Goal: Information Seeking & Learning: Learn about a topic

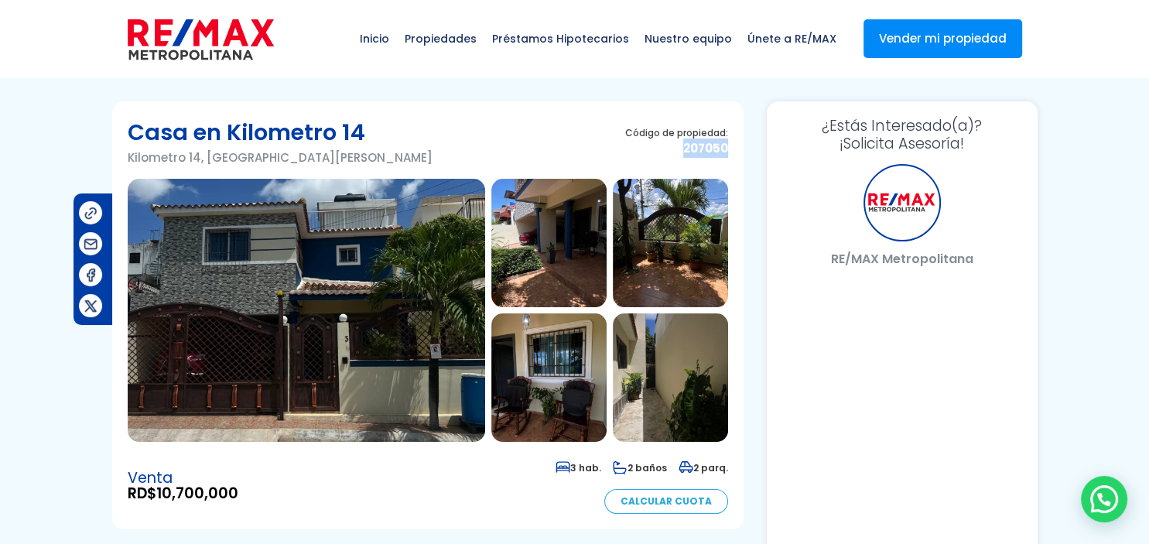
select select "DO"
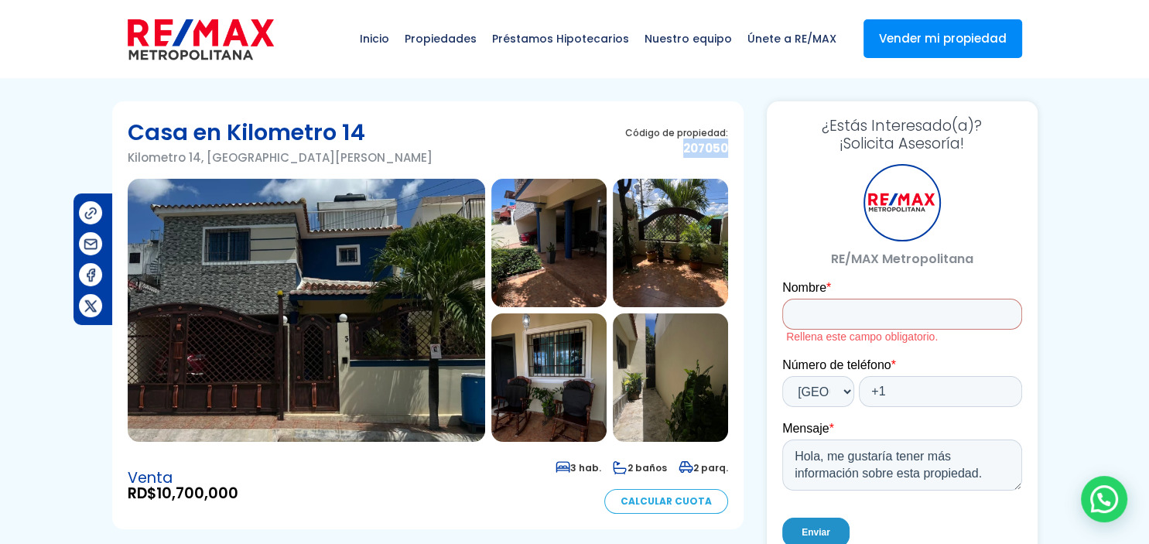
click at [302, 286] on img at bounding box center [307, 310] width 358 height 263
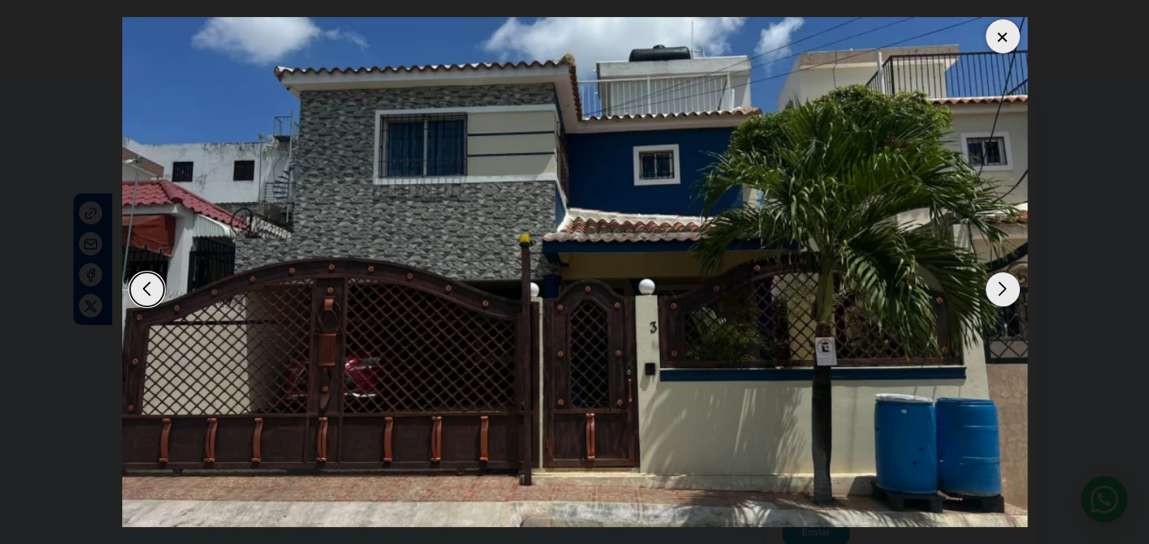
click at [1006, 277] on div "Next slide" at bounding box center [1003, 289] width 34 height 34
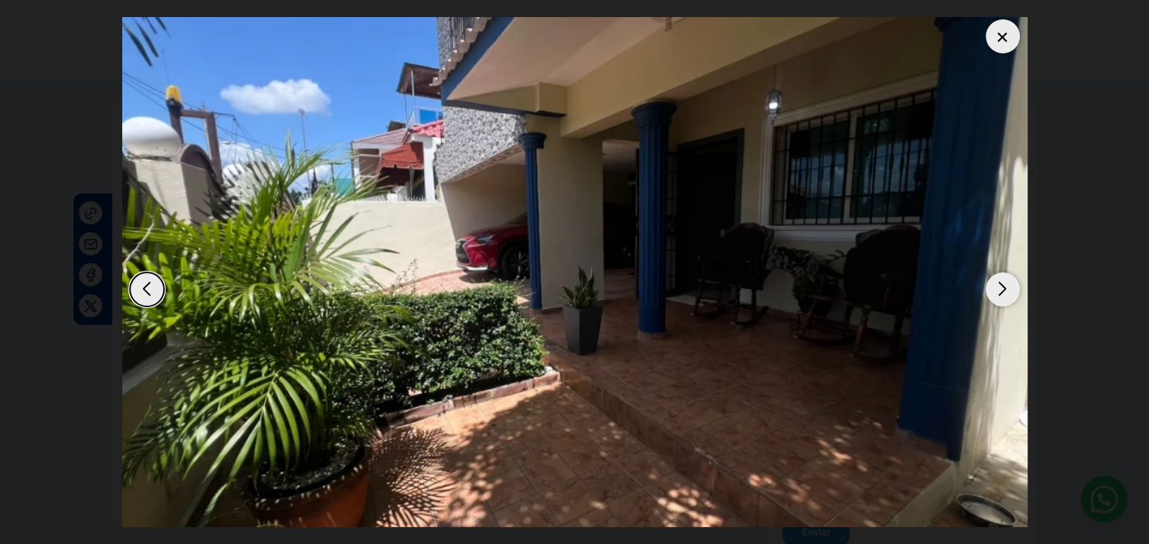
click at [1006, 277] on div "Next slide" at bounding box center [1003, 289] width 34 height 34
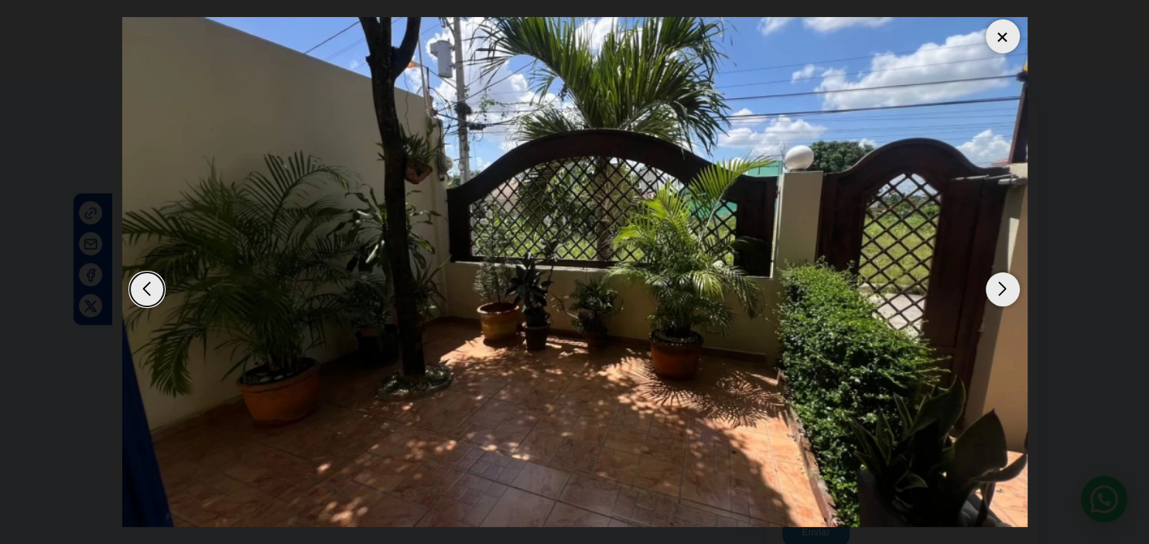
click at [1005, 276] on div "Next slide" at bounding box center [1003, 289] width 34 height 34
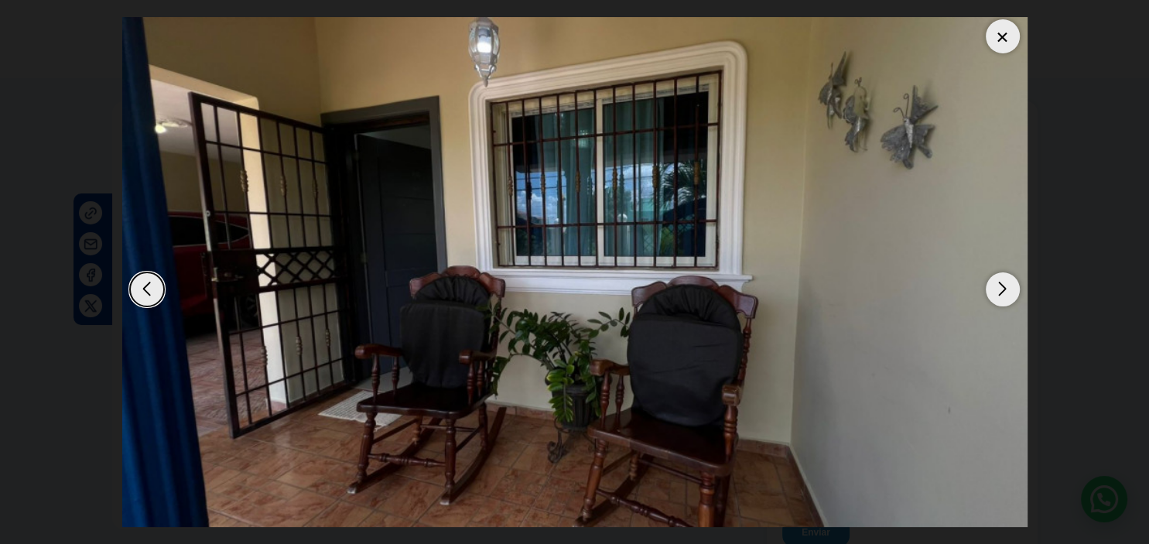
click at [1005, 276] on div "Next slide" at bounding box center [1003, 289] width 34 height 34
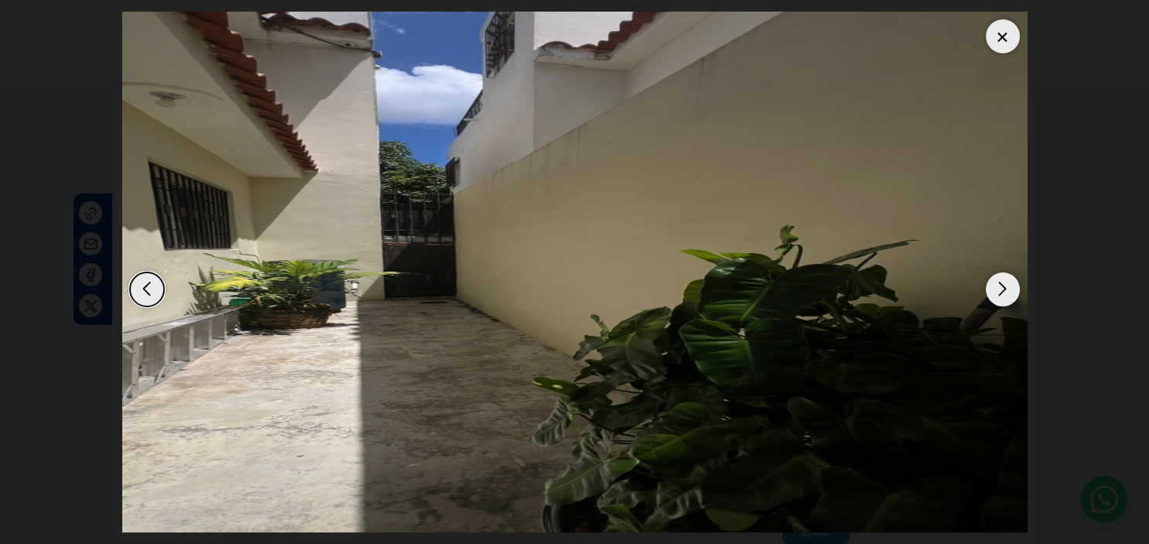
click at [1005, 276] on div "Next slide" at bounding box center [1003, 289] width 34 height 34
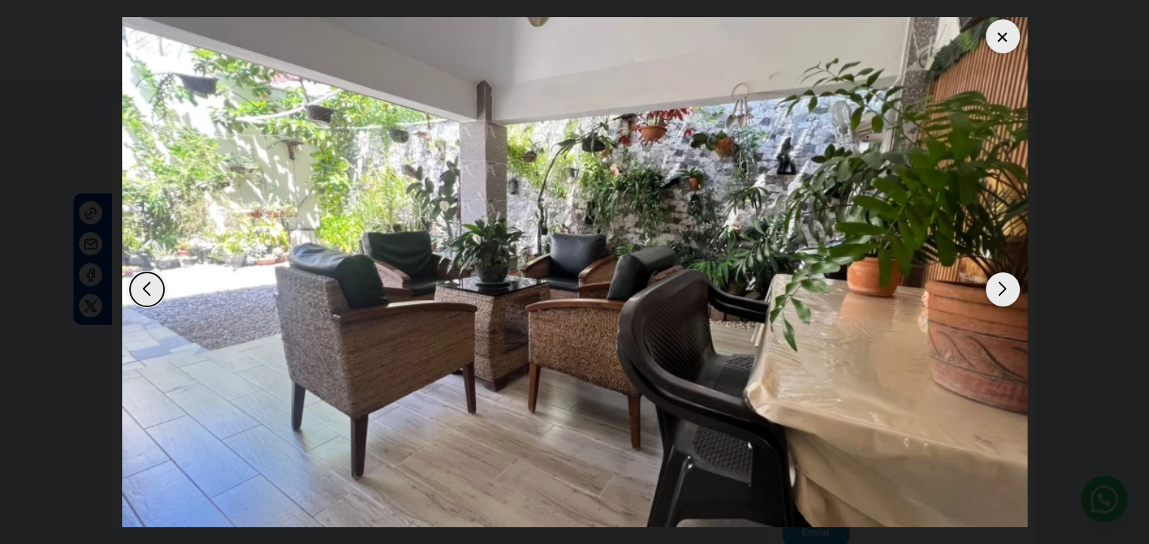
click at [999, 272] on div "Next slide" at bounding box center [1003, 289] width 34 height 34
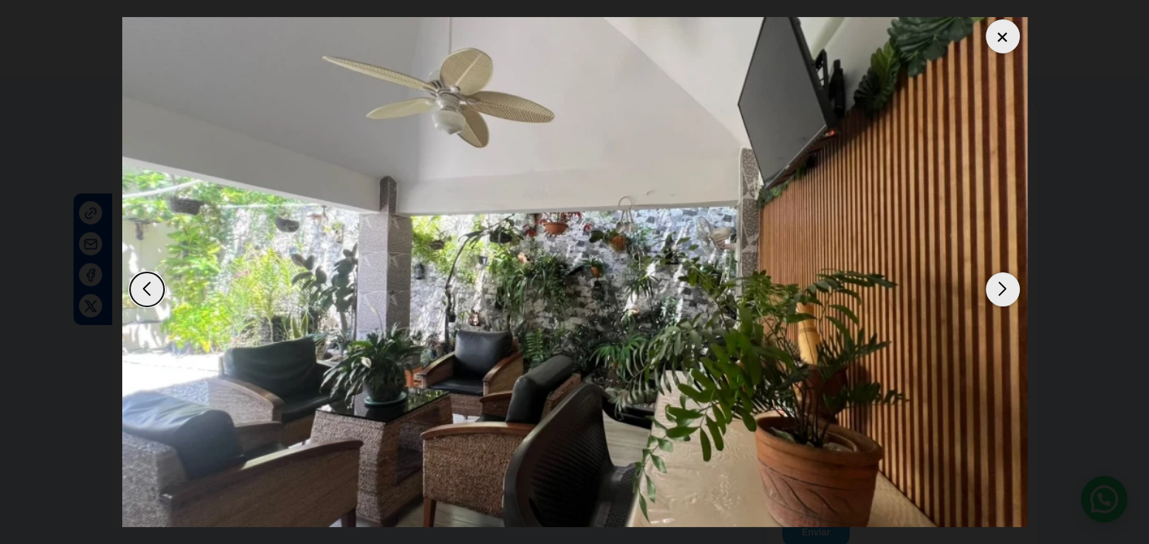
click at [1011, 272] on div "Next slide" at bounding box center [1003, 289] width 34 height 34
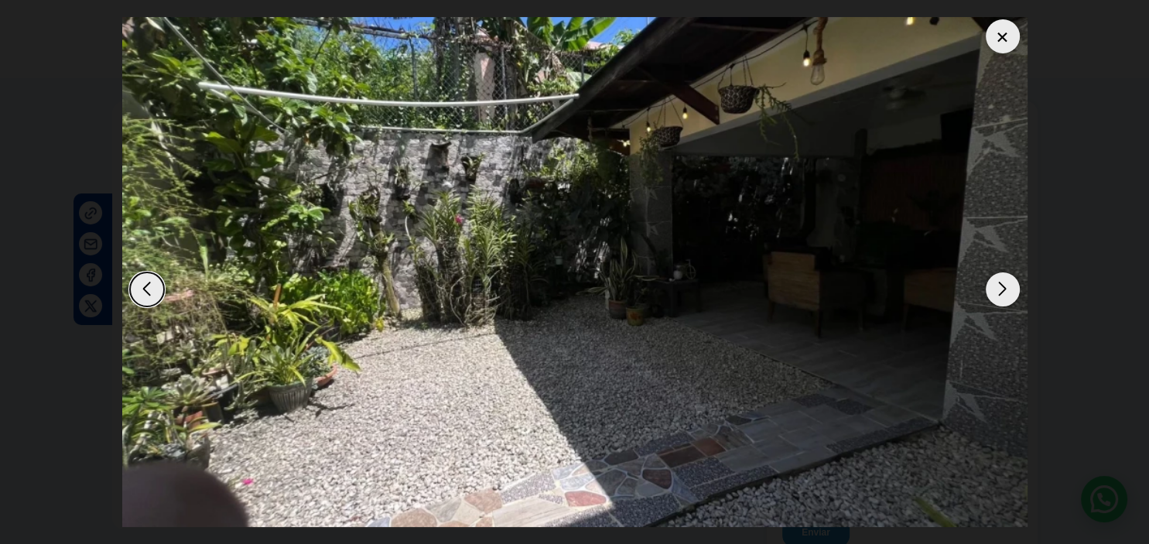
click at [1011, 272] on div "Next slide" at bounding box center [1003, 289] width 34 height 34
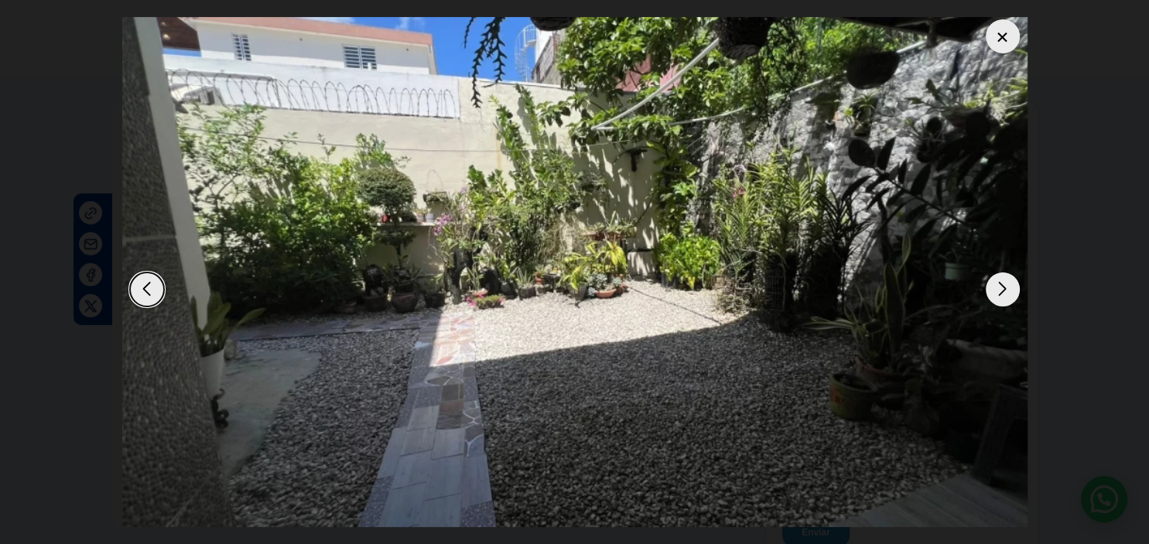
click at [1011, 272] on div "Next slide" at bounding box center [1003, 289] width 34 height 34
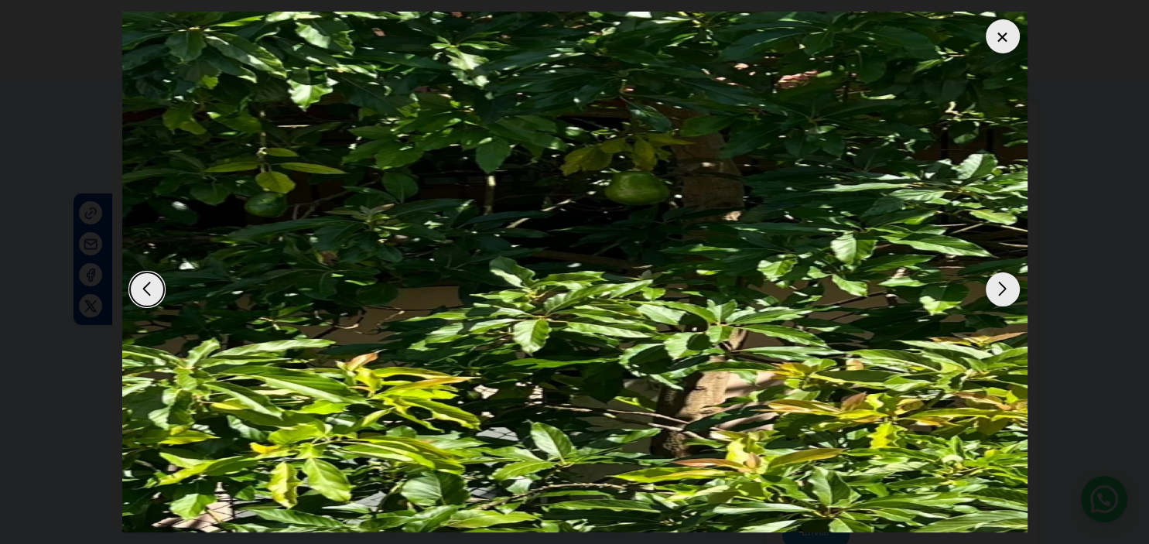
click at [999, 26] on div at bounding box center [1003, 36] width 34 height 34
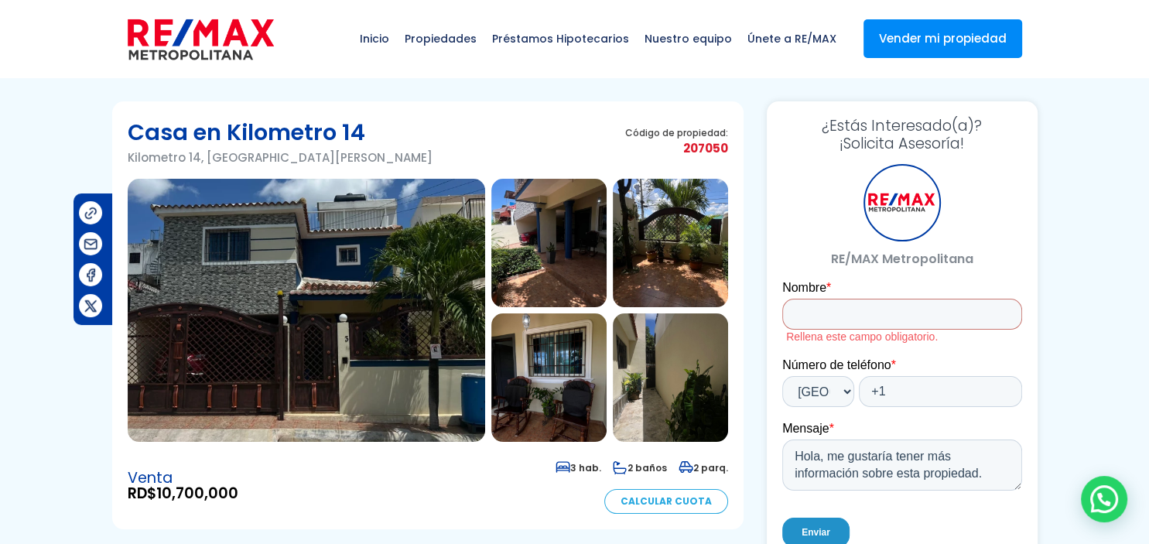
click at [359, 130] on h1 "Casa en Kilometro 14" at bounding box center [280, 132] width 305 height 31
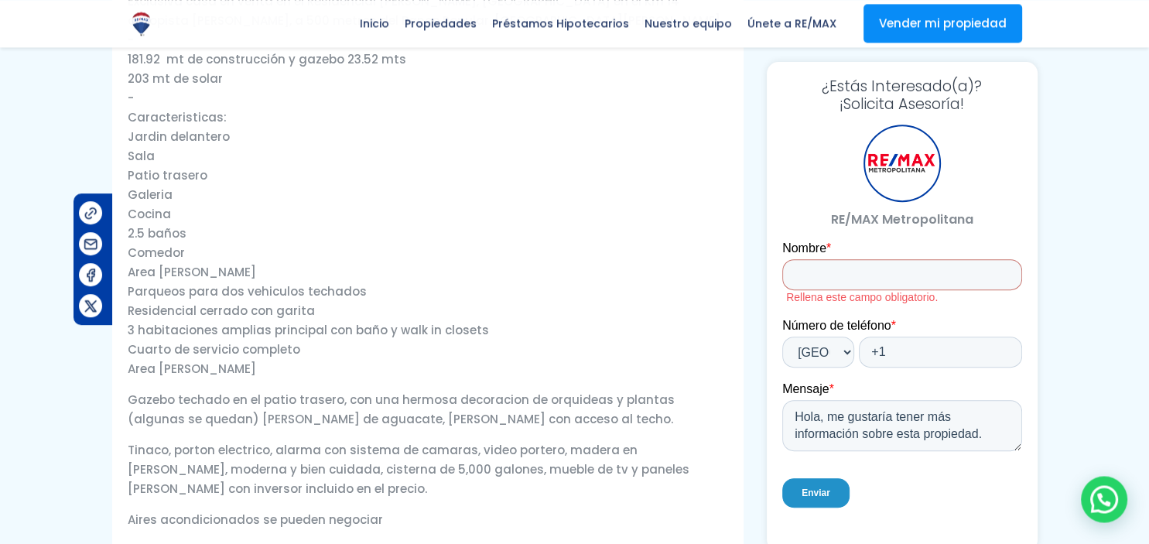
scroll to position [635, 0]
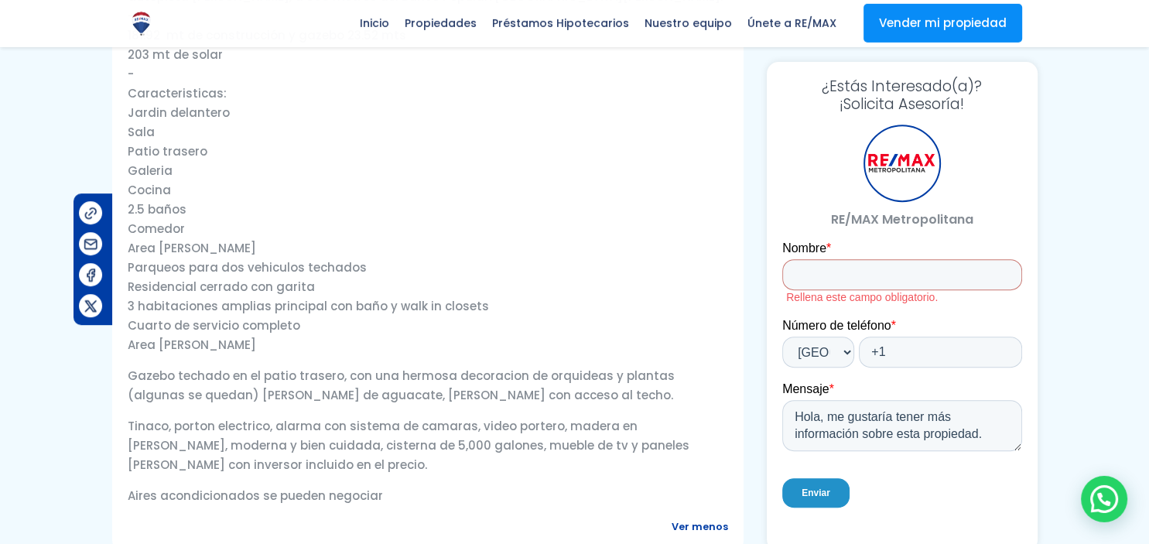
click at [144, 208] on p "Exclusiva casa en venta en el Residencial [PERSON_NAME], [GEOGRAPHIC_DATA] en e…" at bounding box center [428, 160] width 601 height 387
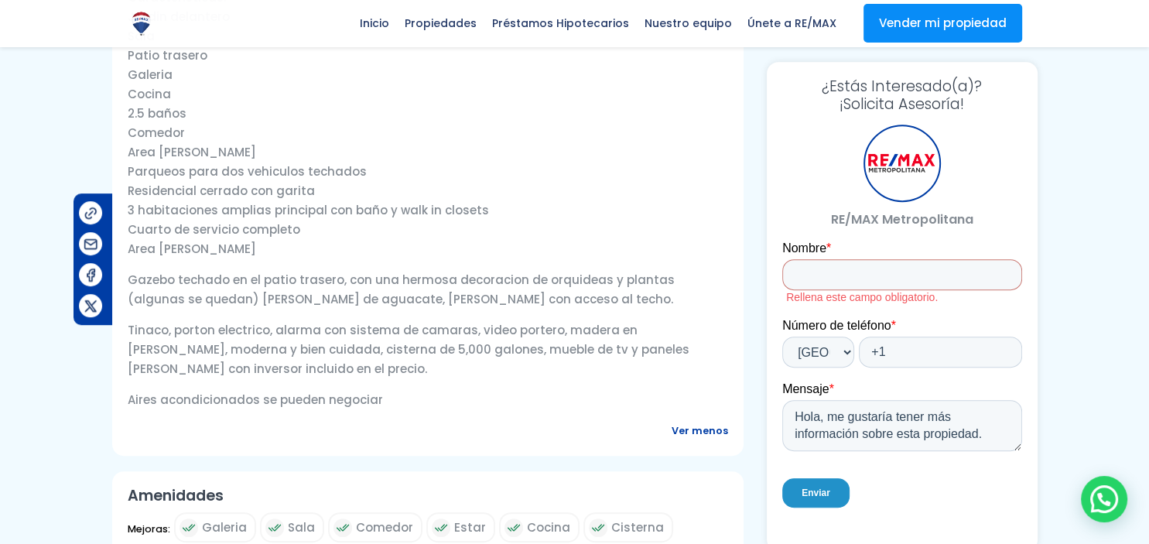
scroll to position [731, 0]
drag, startPoint x: 282, startPoint y: 351, endPoint x: 363, endPoint y: 351, distance: 80.5
click at [363, 351] on p "Tinaco, porton electrico, alarma con sistema de camaras, video portero, madera …" at bounding box center [428, 349] width 601 height 58
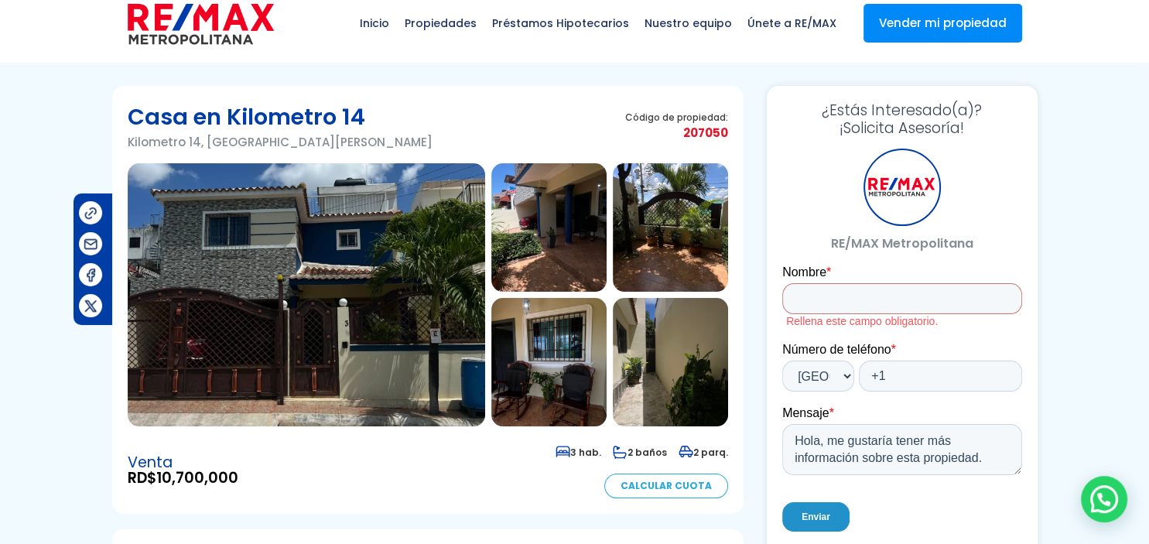
scroll to position [0, 0]
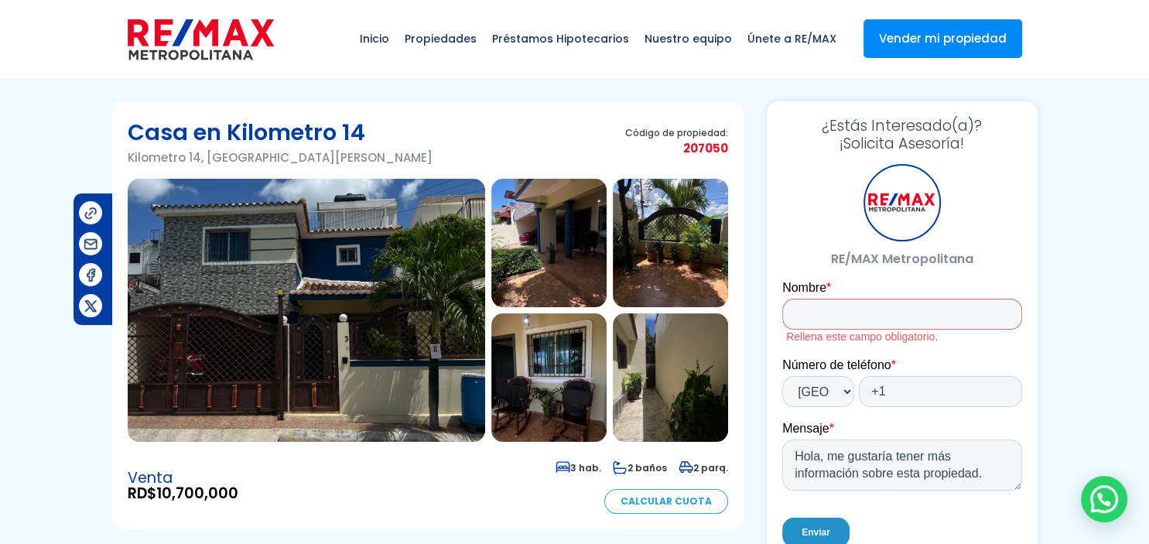
drag, startPoint x: 163, startPoint y: 494, endPoint x: 278, endPoint y: 490, distance: 115.4
click at [278, 490] on div "Venta RD$ 10,700,000 3 hab. 2 baños 2 parq. Calcular Cuota" at bounding box center [428, 485] width 601 height 56
click at [302, 303] on img at bounding box center [307, 310] width 358 height 263
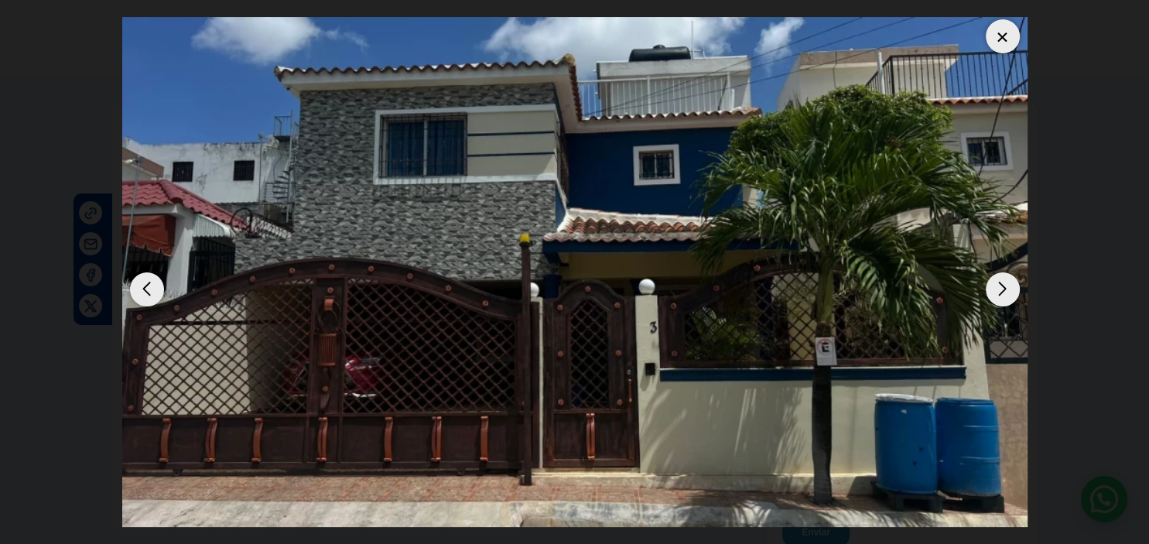
click at [1004, 274] on div "Next slide" at bounding box center [1003, 289] width 34 height 34
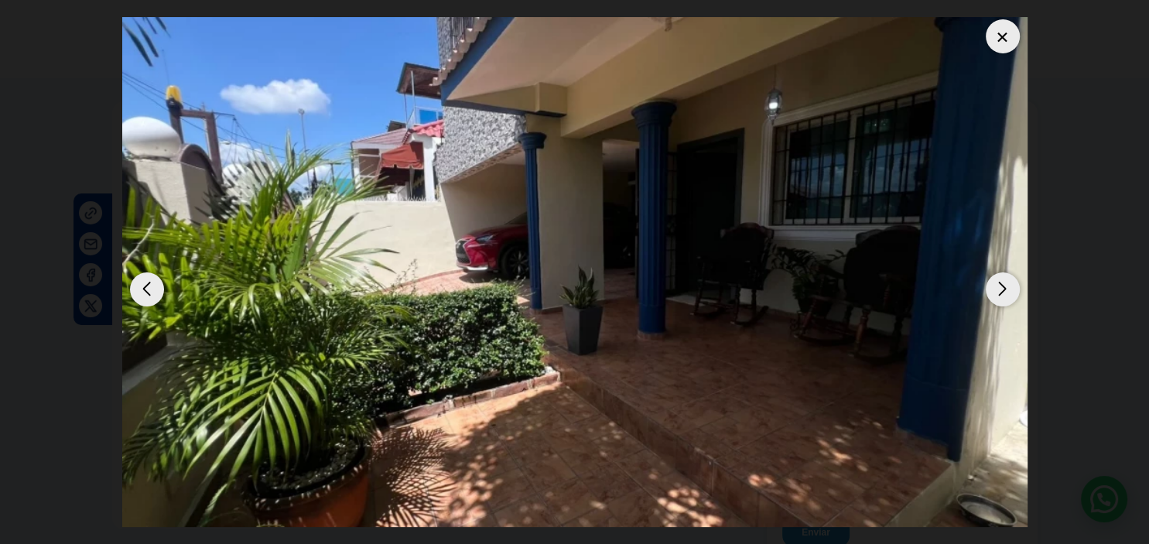
click at [1004, 274] on div "Next slide" at bounding box center [1003, 289] width 34 height 34
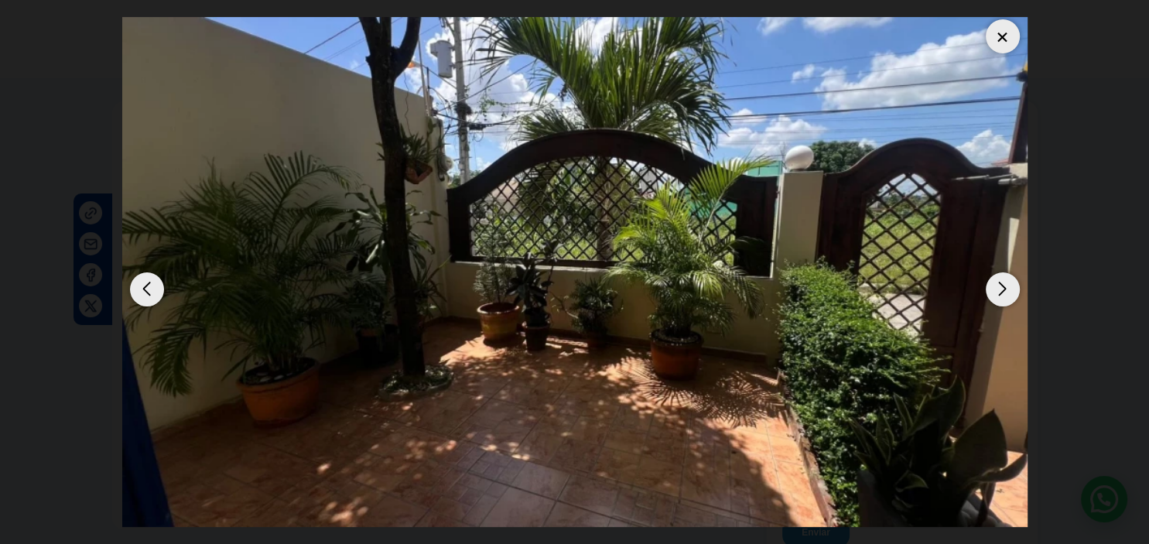
click at [1004, 274] on div "Next slide" at bounding box center [1003, 289] width 34 height 34
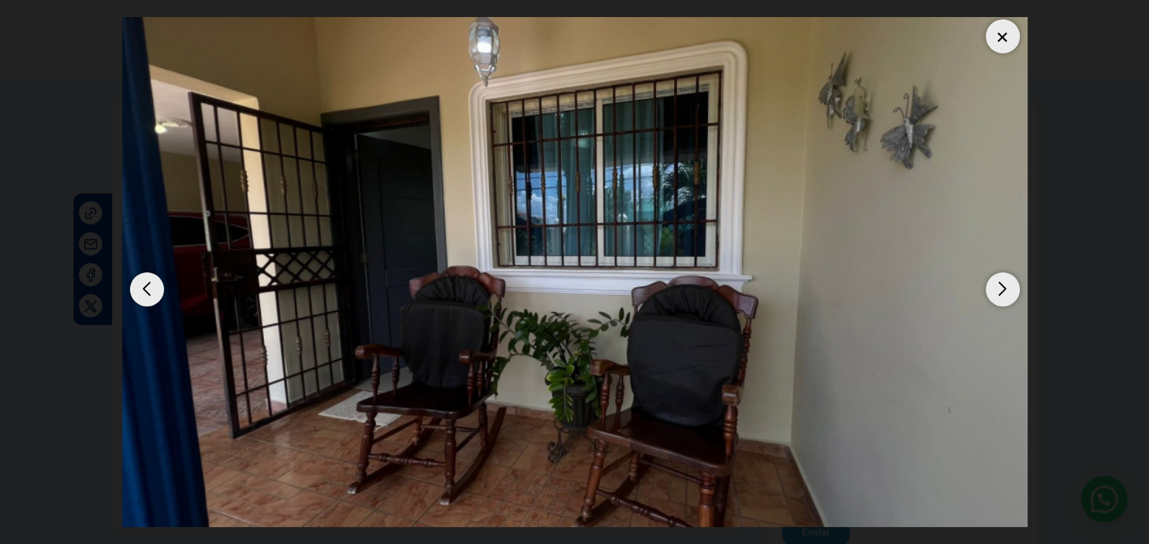
click at [1004, 274] on div "Next slide" at bounding box center [1003, 289] width 34 height 34
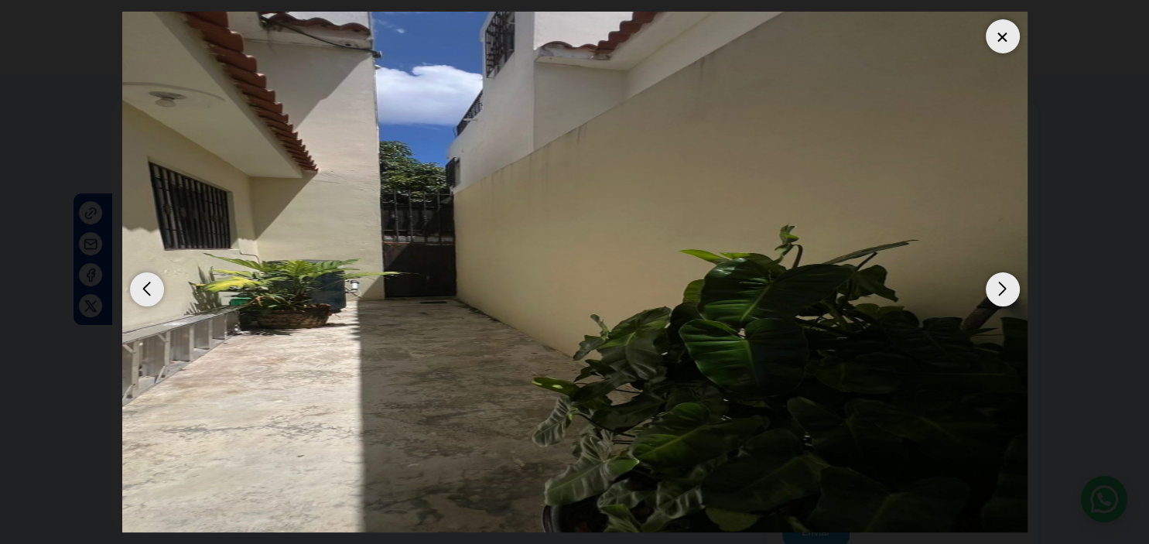
click at [1004, 274] on div "Next slide" at bounding box center [1003, 289] width 34 height 34
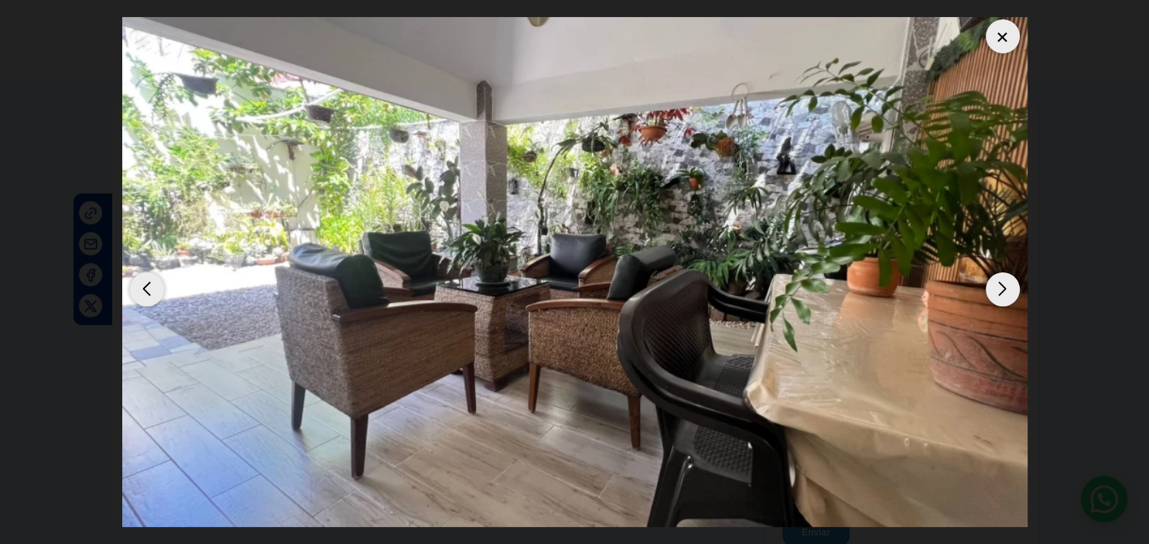
click at [1004, 274] on div "Next slide" at bounding box center [1003, 289] width 34 height 34
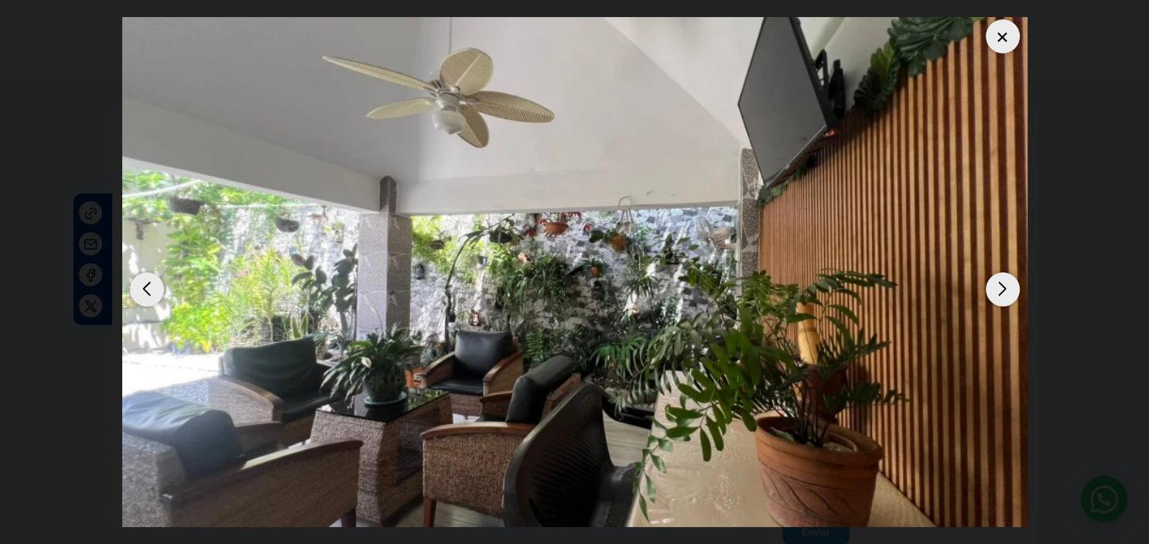
click at [1004, 274] on div "Next slide" at bounding box center [1003, 289] width 34 height 34
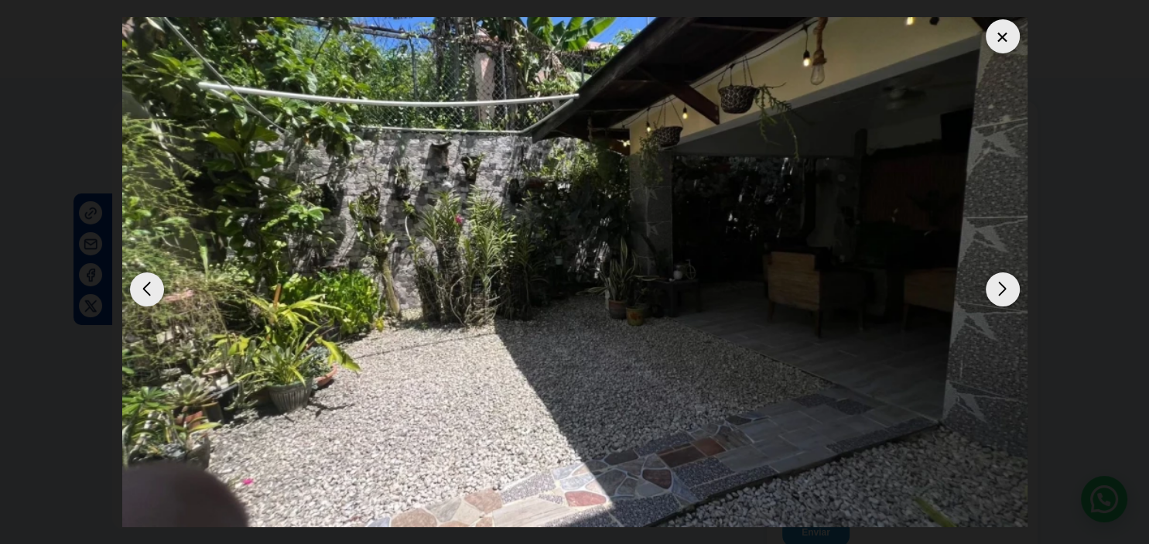
click at [1004, 274] on div "Next slide" at bounding box center [1003, 289] width 34 height 34
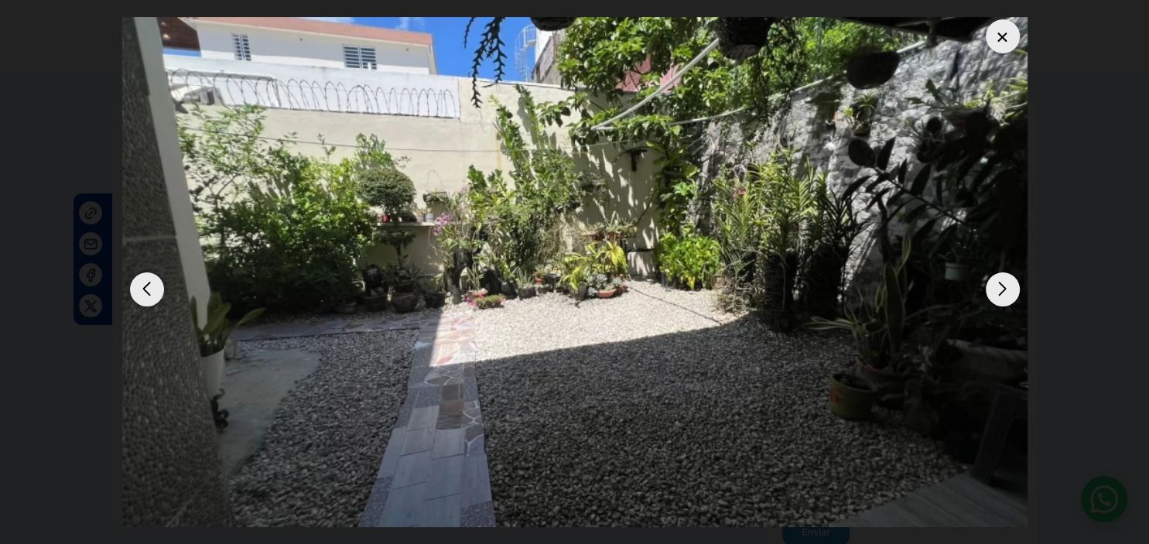
click at [1004, 274] on div "Next slide" at bounding box center [1003, 289] width 34 height 34
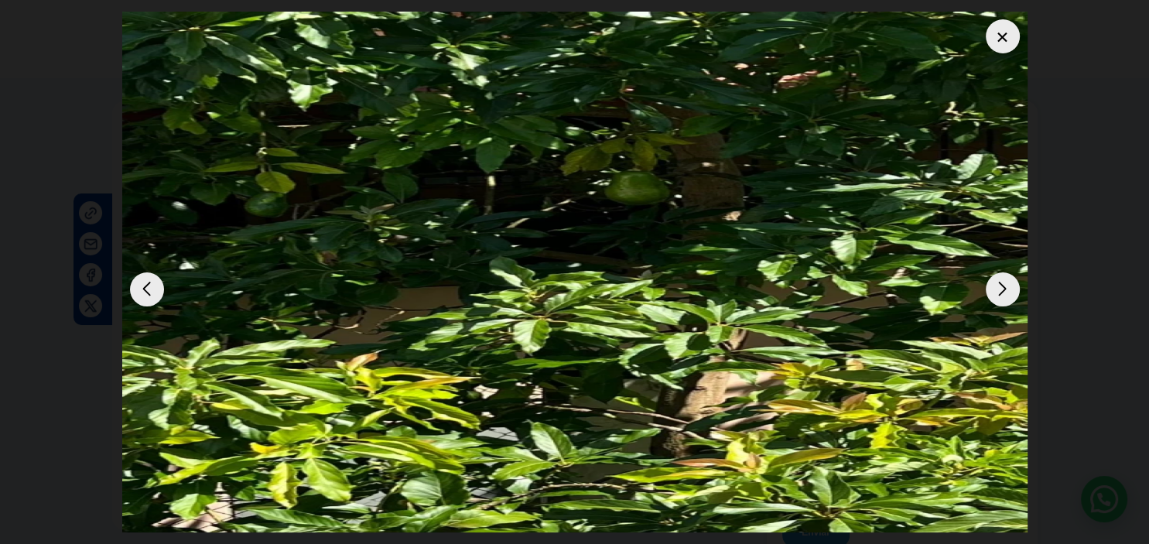
click at [1004, 274] on div "Next slide" at bounding box center [1003, 289] width 34 height 34
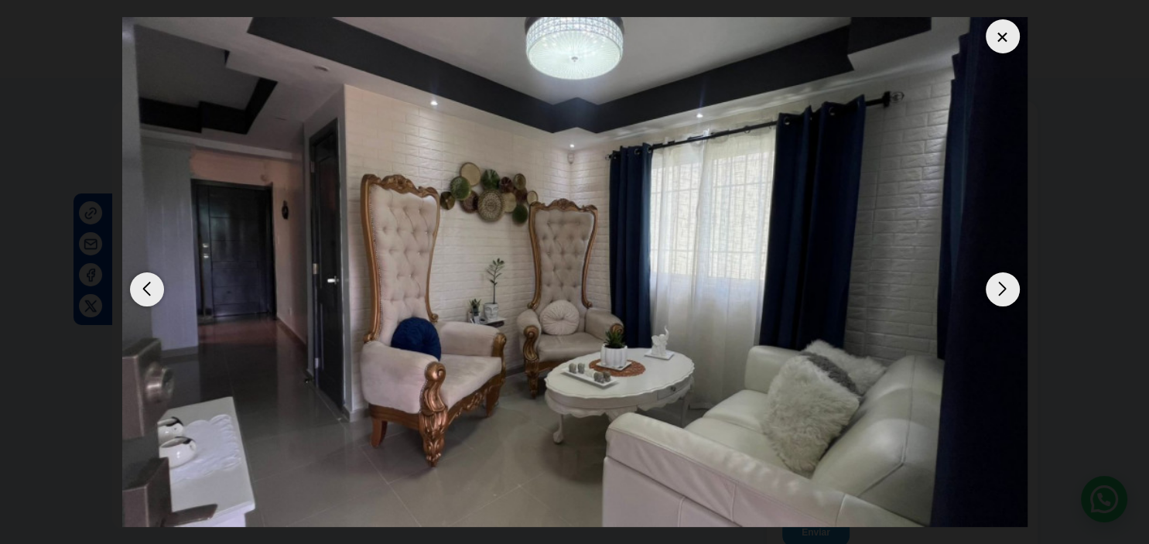
click at [1004, 274] on div "Next slide" at bounding box center [1003, 289] width 34 height 34
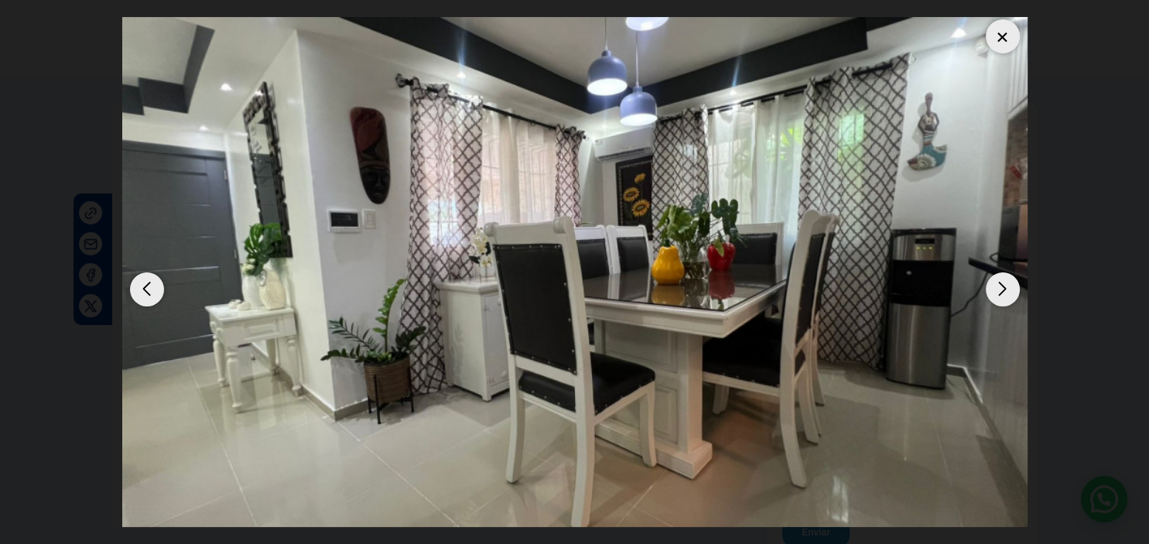
click at [144, 273] on div "Previous slide" at bounding box center [147, 289] width 34 height 34
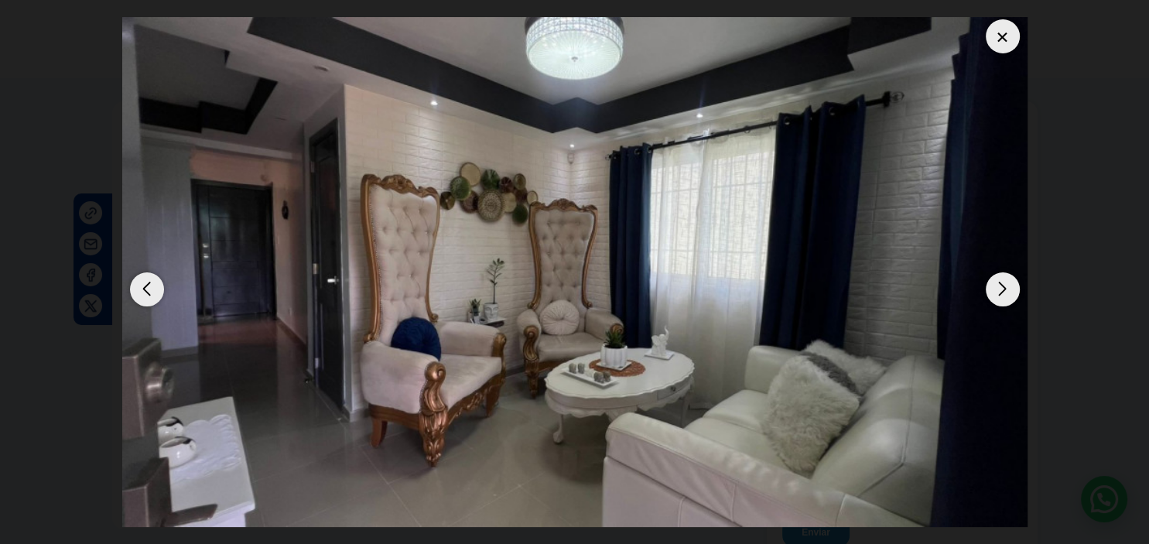
click at [1001, 273] on div "Next slide" at bounding box center [1003, 289] width 34 height 34
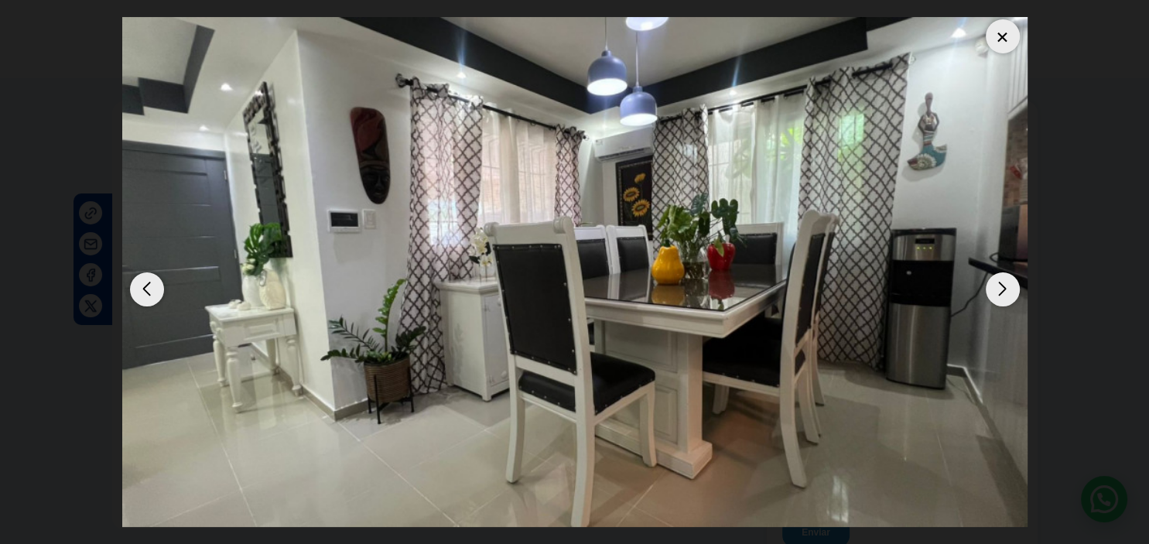
click at [1001, 273] on div "Next slide" at bounding box center [1003, 289] width 34 height 34
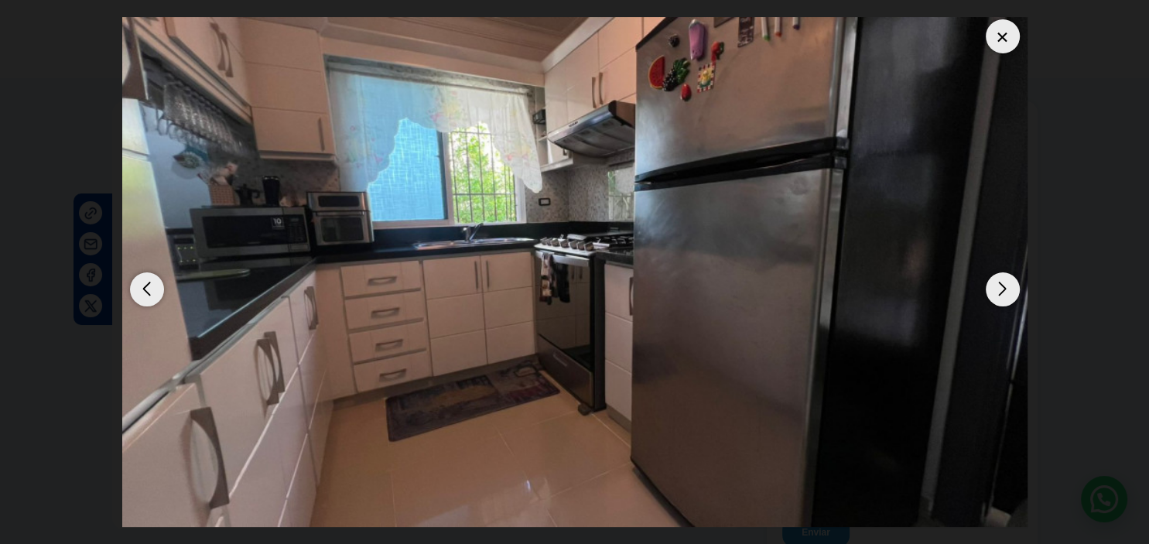
click at [1001, 273] on div "Next slide" at bounding box center [1003, 289] width 34 height 34
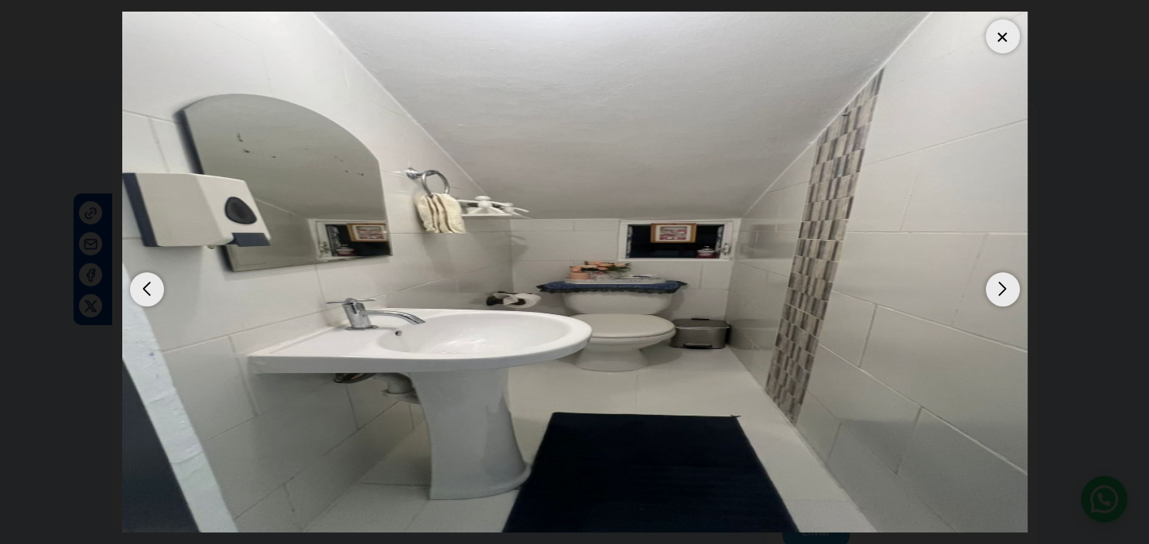
click at [1005, 272] on div "Next slide" at bounding box center [1003, 289] width 34 height 34
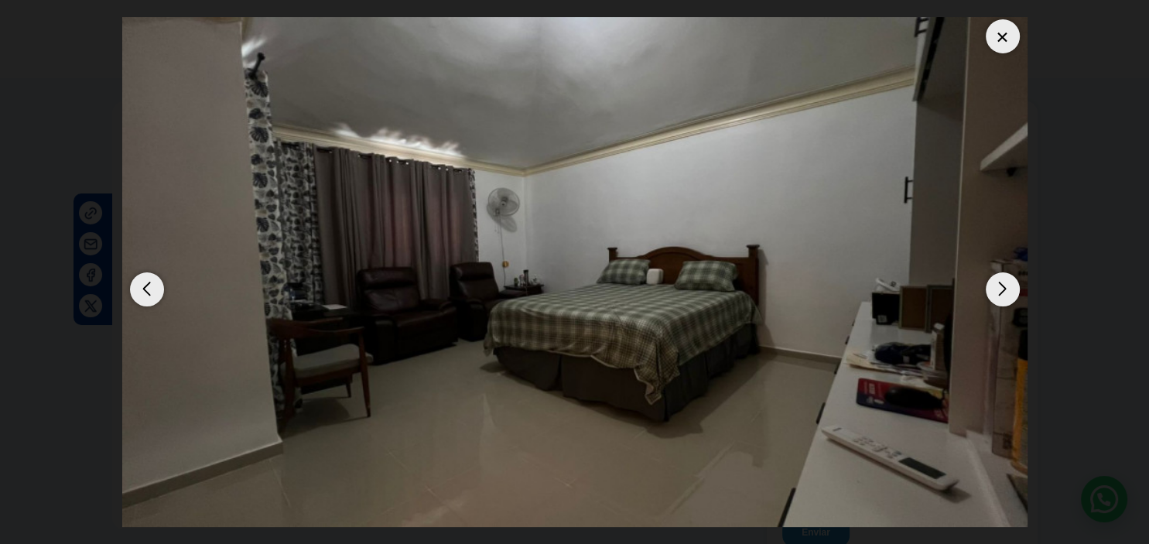
click at [1005, 272] on div "Next slide" at bounding box center [1003, 289] width 34 height 34
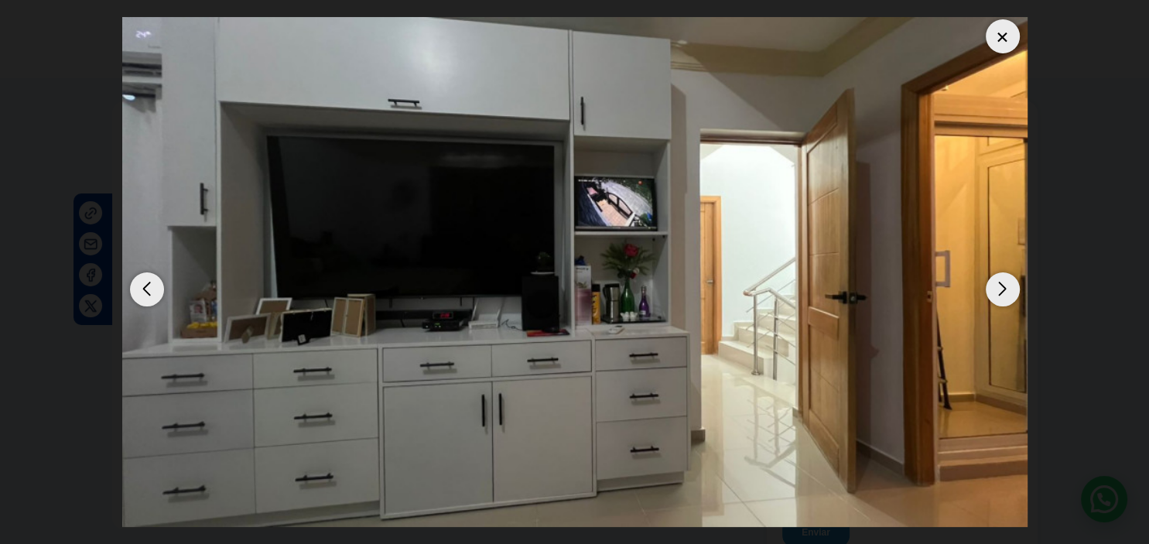
click at [1005, 272] on div "Next slide" at bounding box center [1003, 289] width 34 height 34
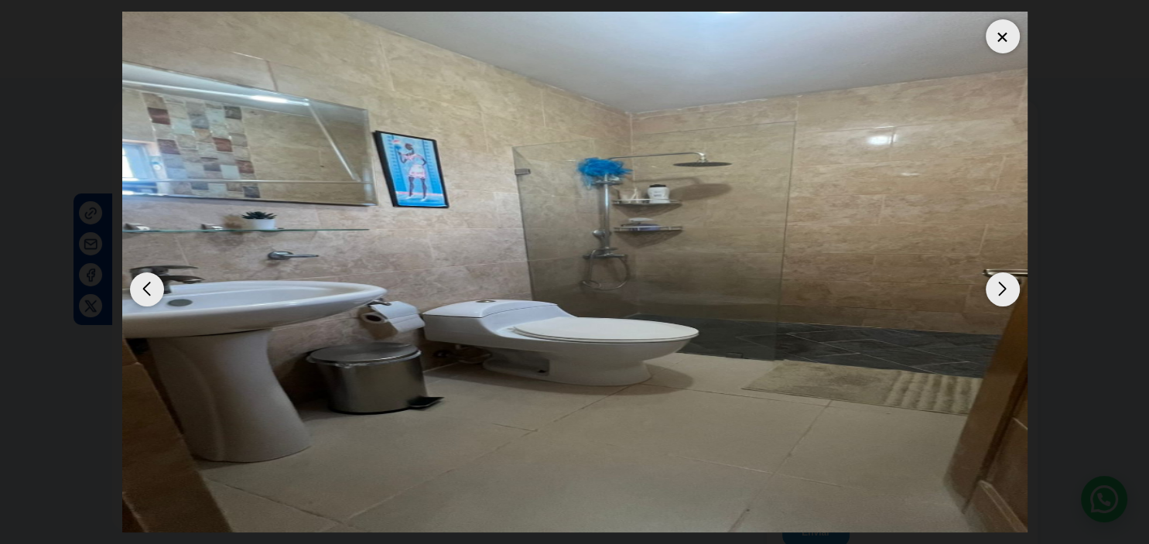
click at [1004, 278] on div "Next slide" at bounding box center [1003, 289] width 34 height 34
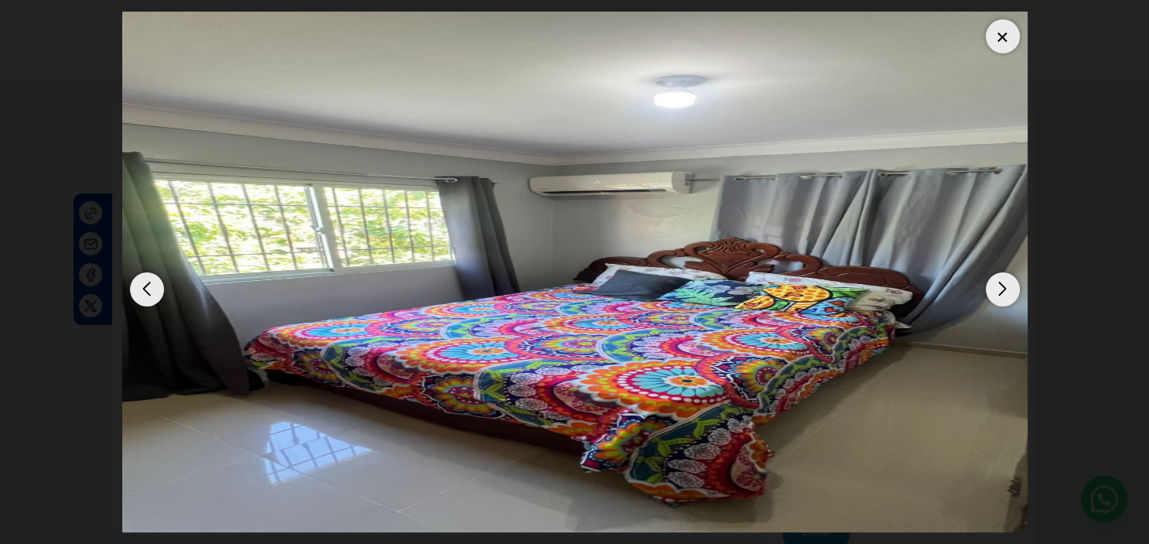
click at [1004, 278] on div "Next slide" at bounding box center [1003, 289] width 34 height 34
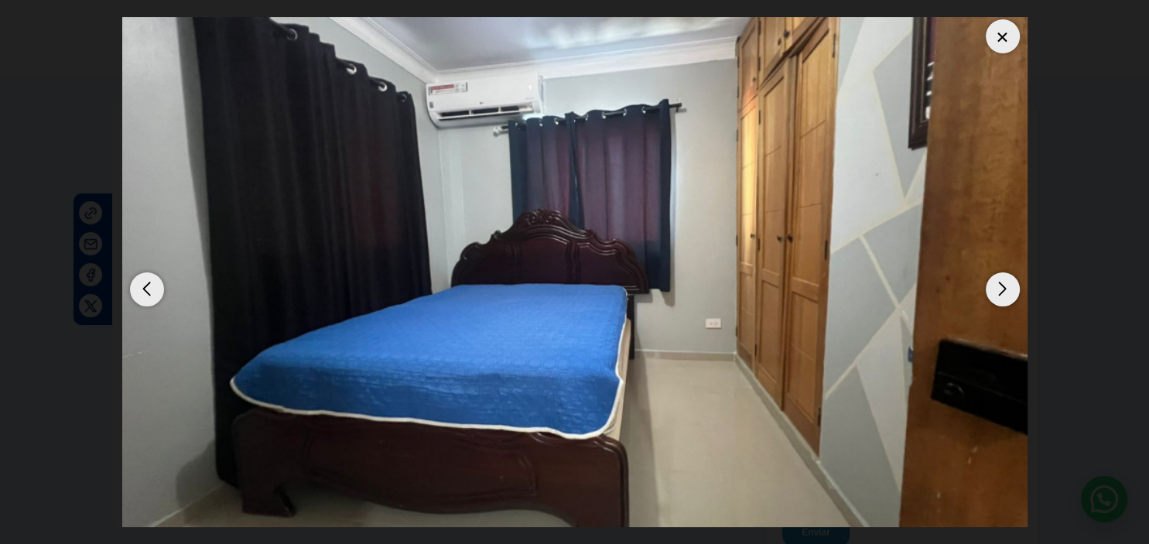
click at [1004, 277] on div "Next slide" at bounding box center [1003, 289] width 34 height 34
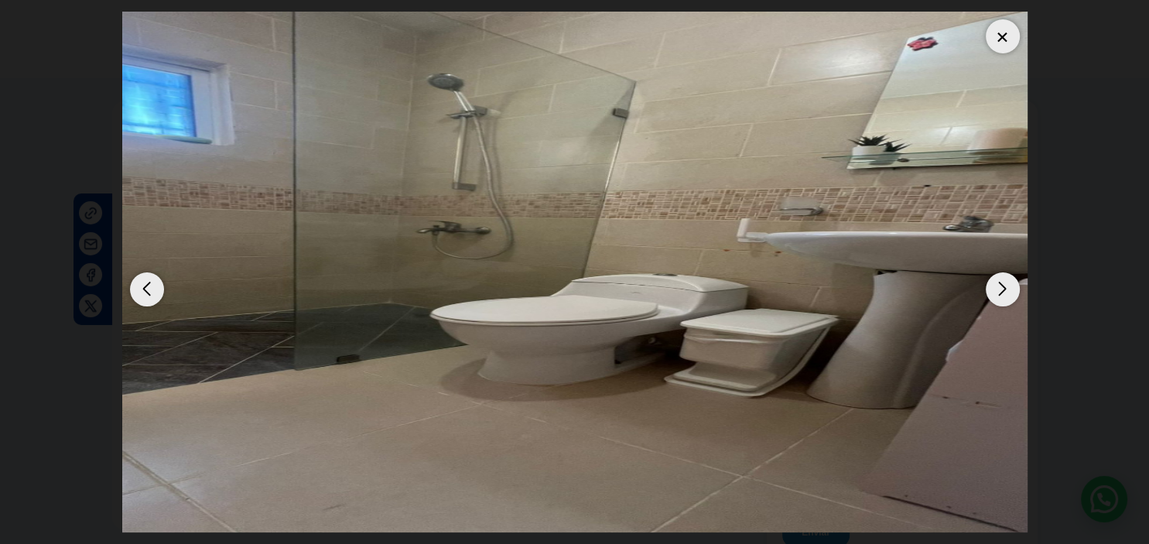
click at [1004, 277] on div "Next slide" at bounding box center [1003, 289] width 34 height 34
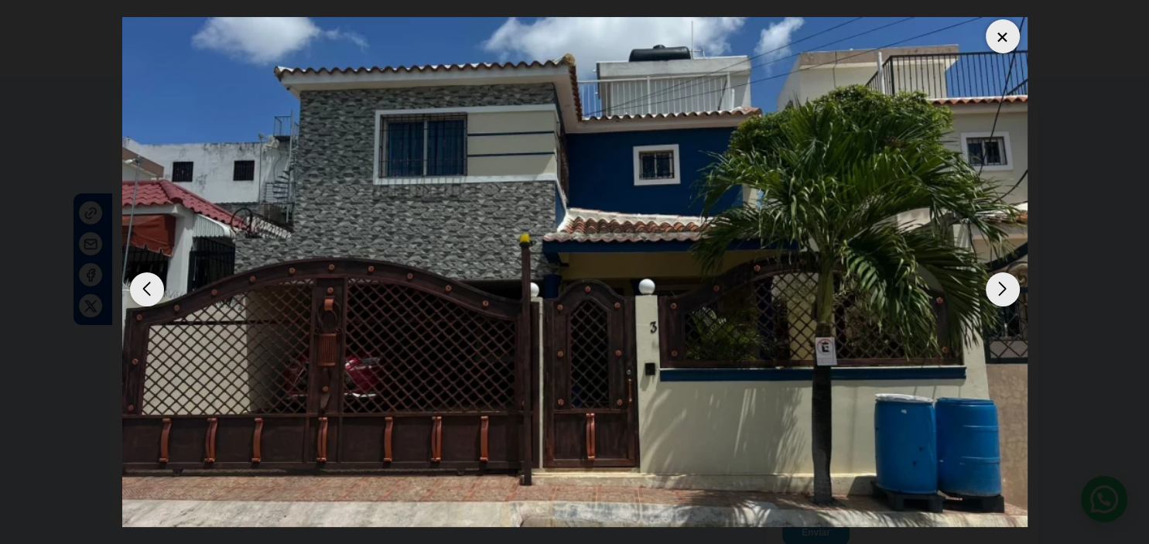
click at [1004, 23] on div at bounding box center [1003, 36] width 34 height 34
